Goal: Transaction & Acquisition: Purchase product/service

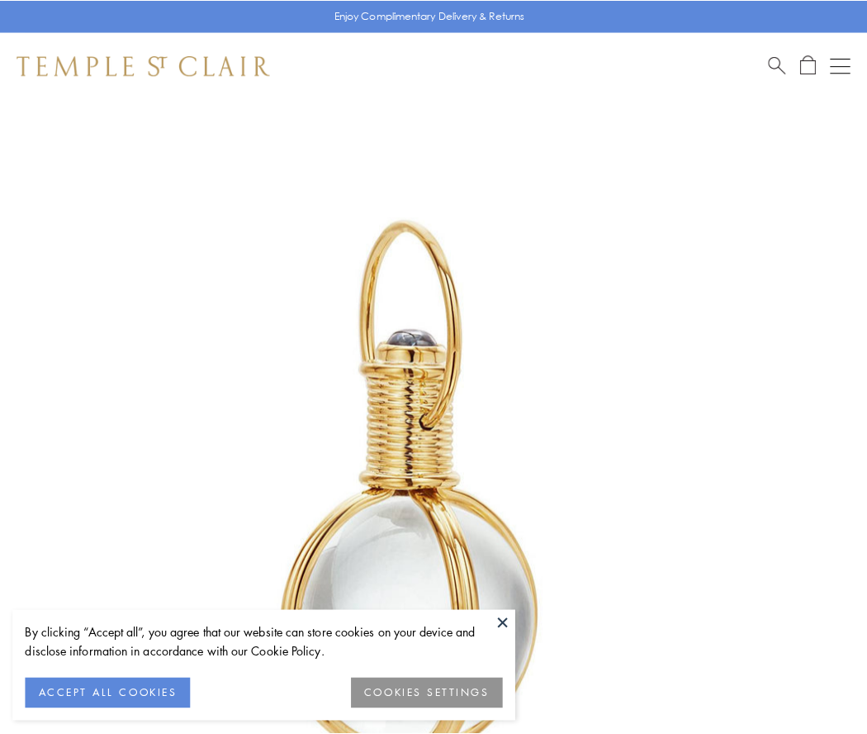
scroll to position [431, 0]
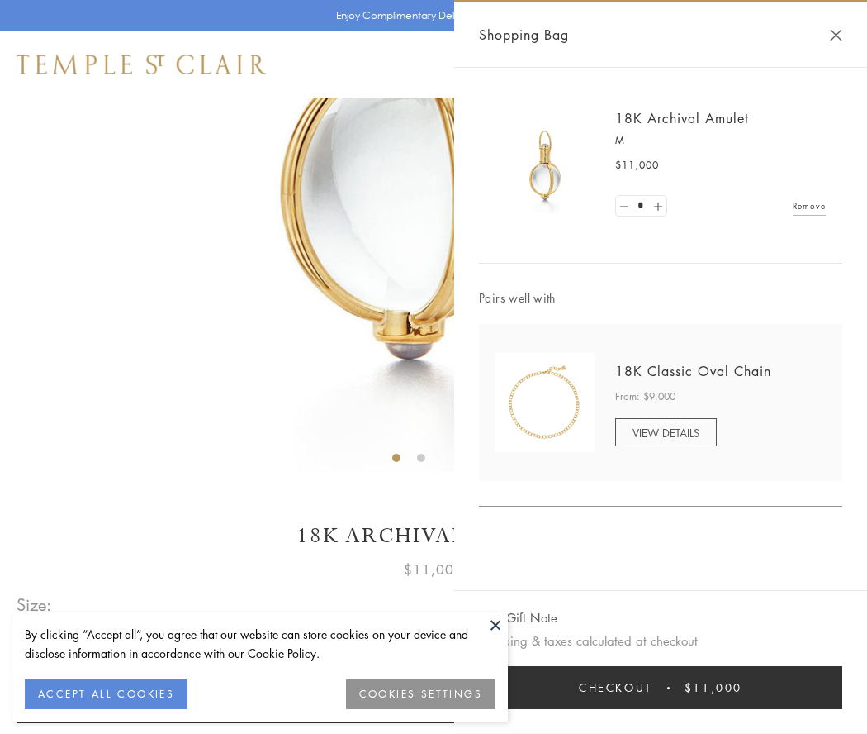
click at [661, 687] on button "Checkout $11,000" at bounding box center [660, 687] width 363 height 43
